Goal: Find specific page/section: Find specific page/section

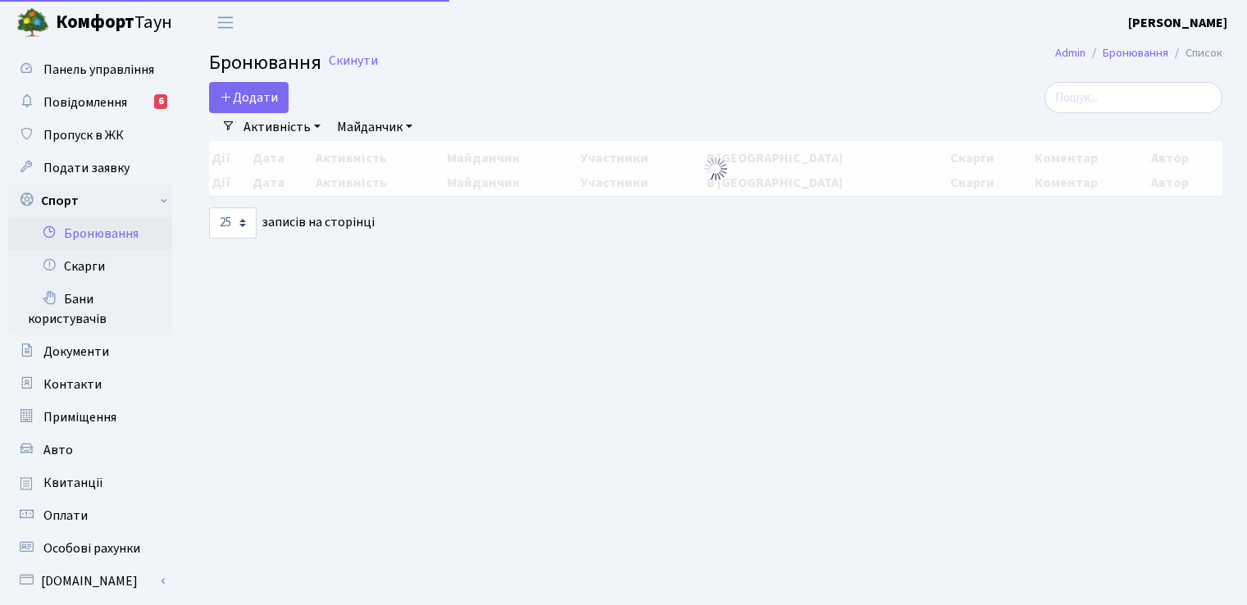
select select "25"
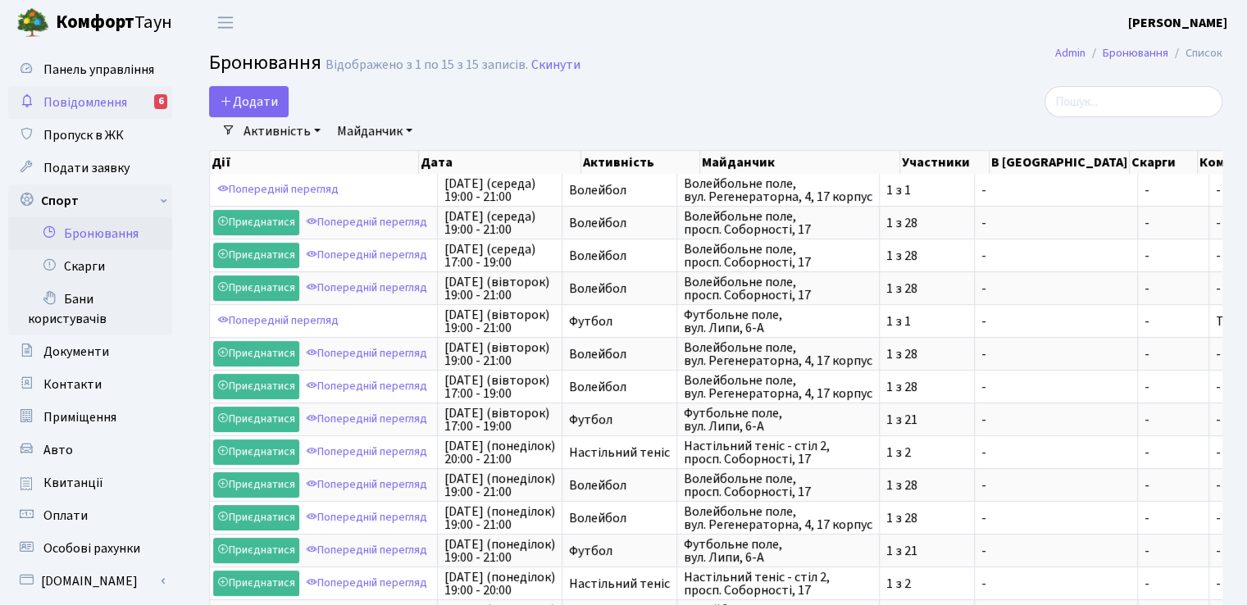
click at [85, 96] on span "Повідомлення" at bounding box center [85, 102] width 84 height 18
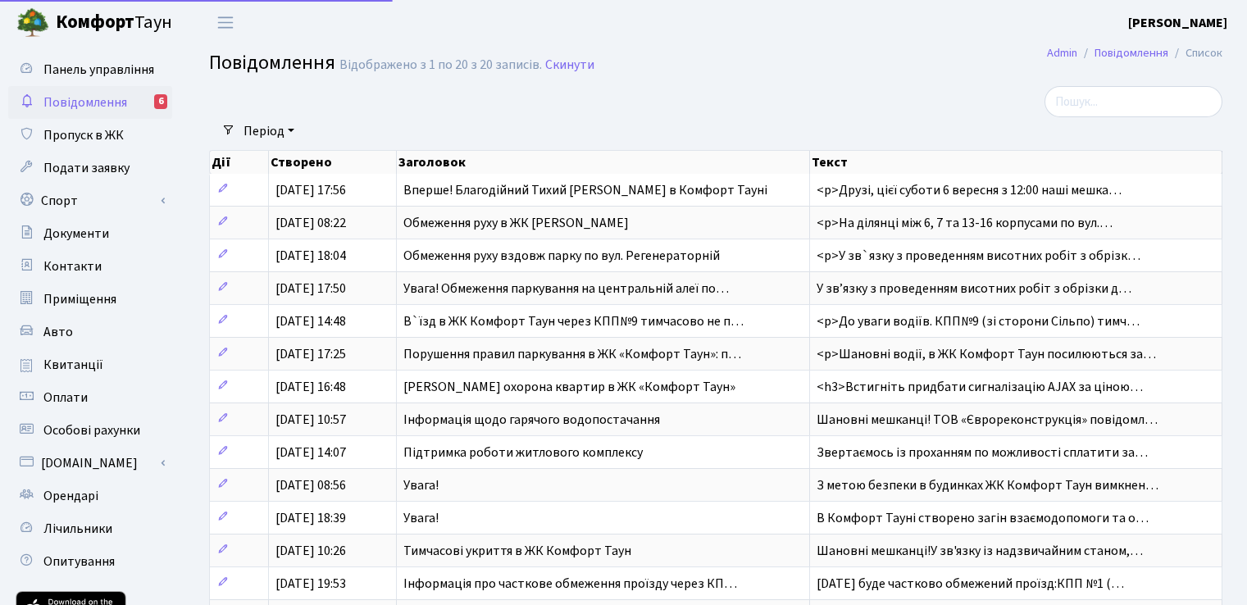
select select "25"
click at [49, 198] on link "Спорт" at bounding box center [90, 200] width 164 height 33
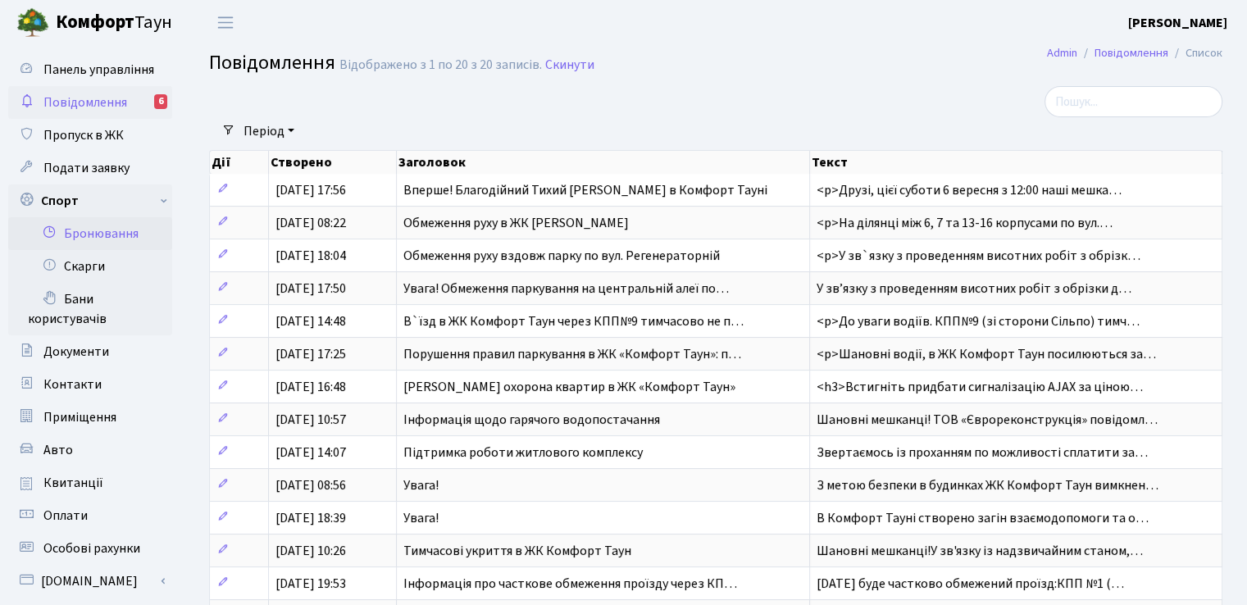
click at [80, 234] on link "Бронювання" at bounding box center [90, 233] width 164 height 33
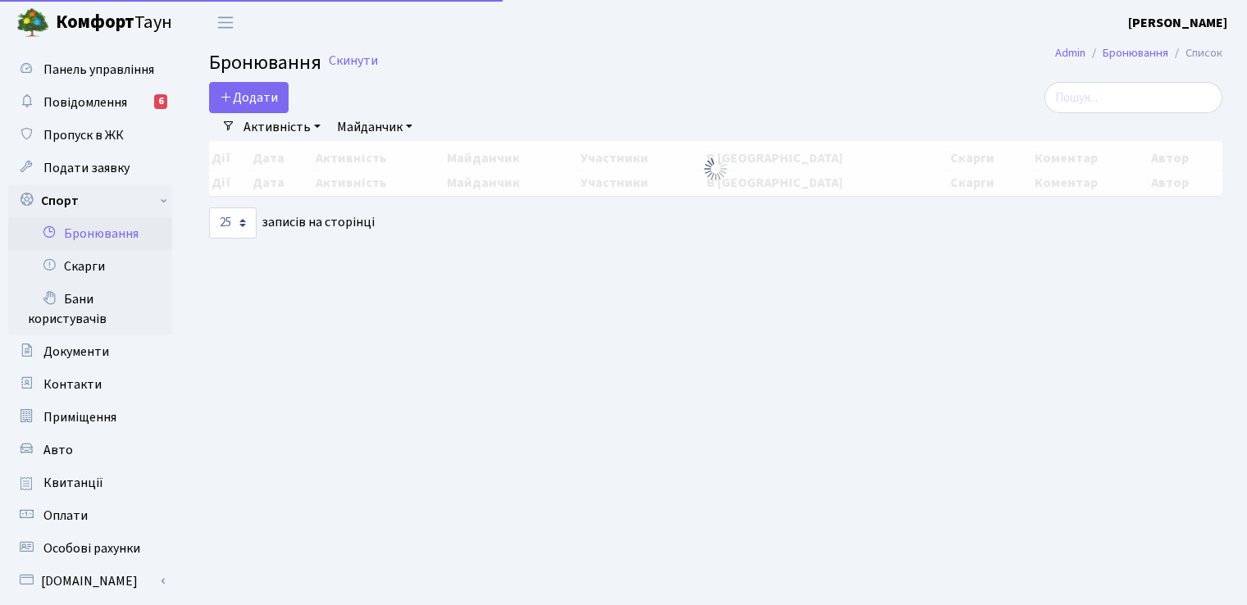
select select "25"
